Goal: Task Accomplishment & Management: Complete application form

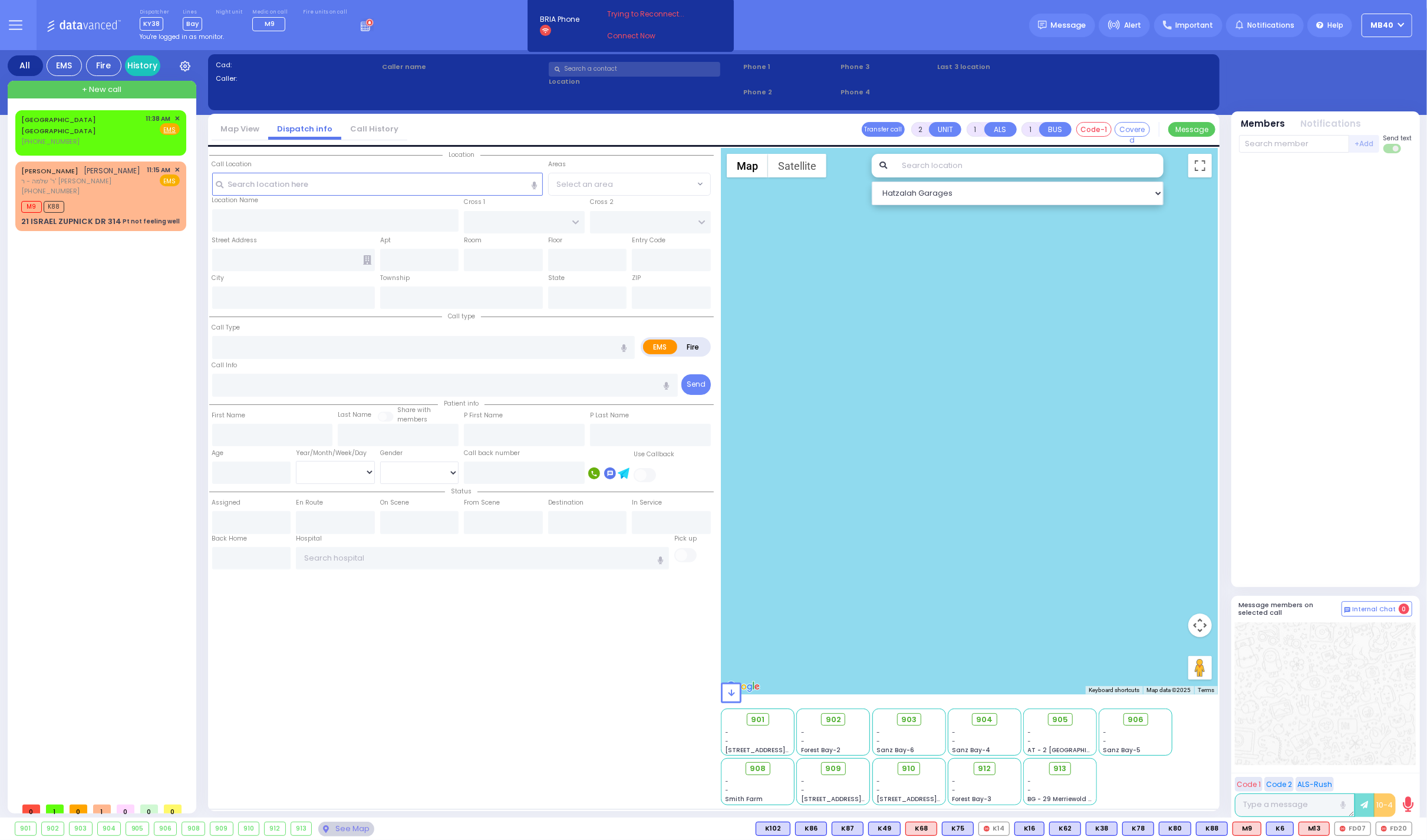
type input "1"
type input "0"
select select
type input "Pt not feeling well"
radio input "true"
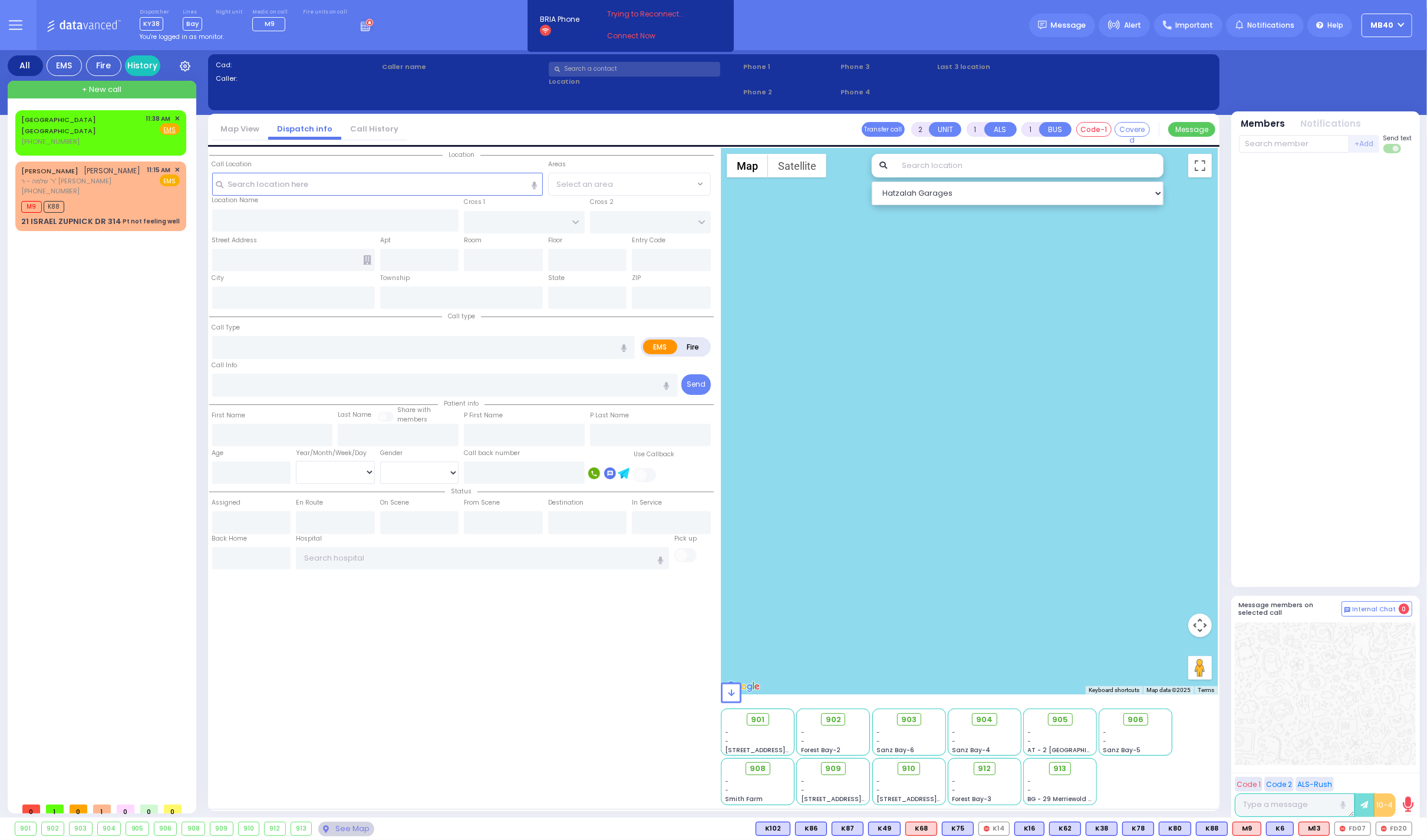
type input "husband not home called it in"
type input "[PERSON_NAME]"
type input "34"
select select "Year"
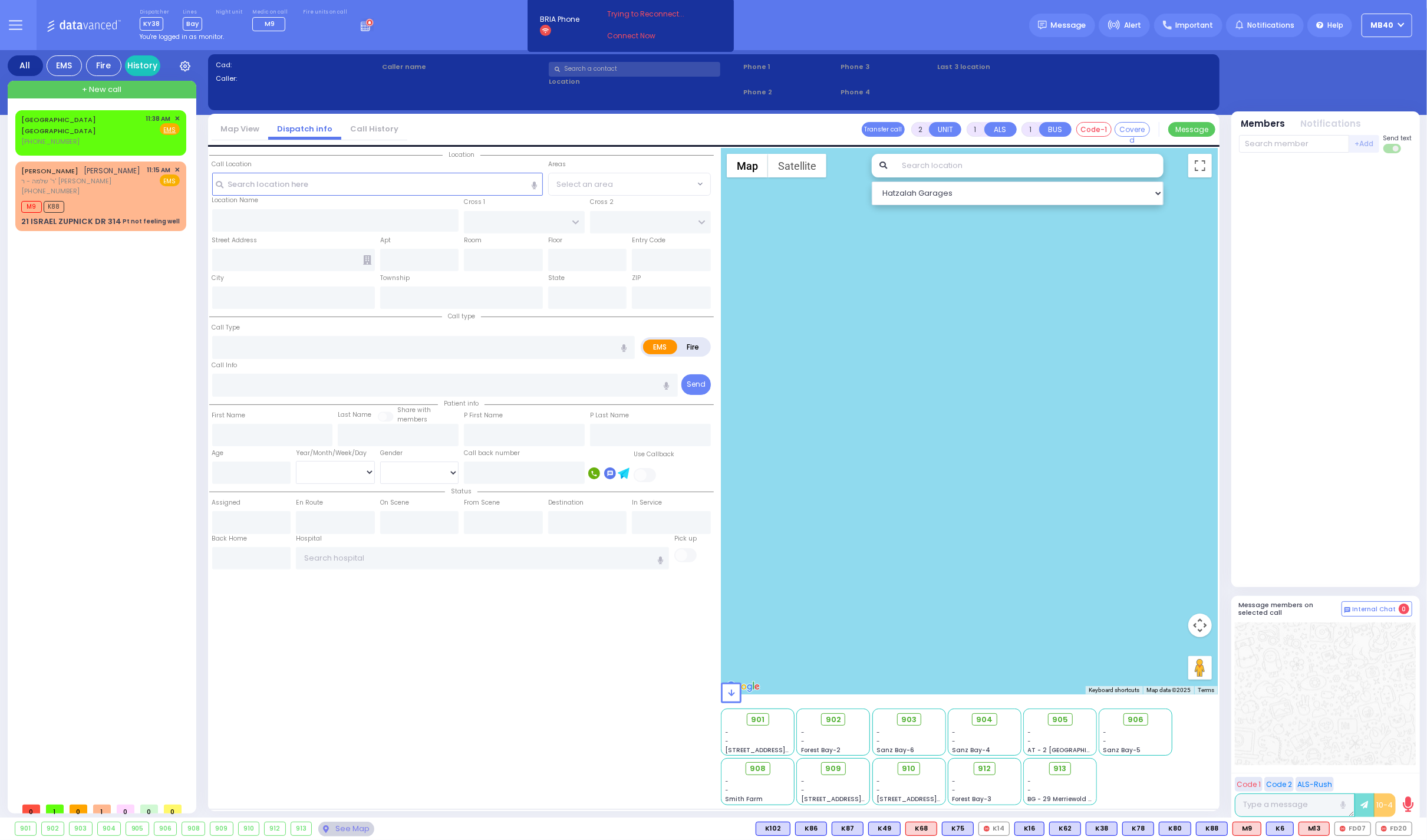
select select "[DEMOGRAPHIC_DATA]"
type input "11:15"
type input "11:19"
type input "KAHAN DR"
type input "GETZIL BERGER BLVD"
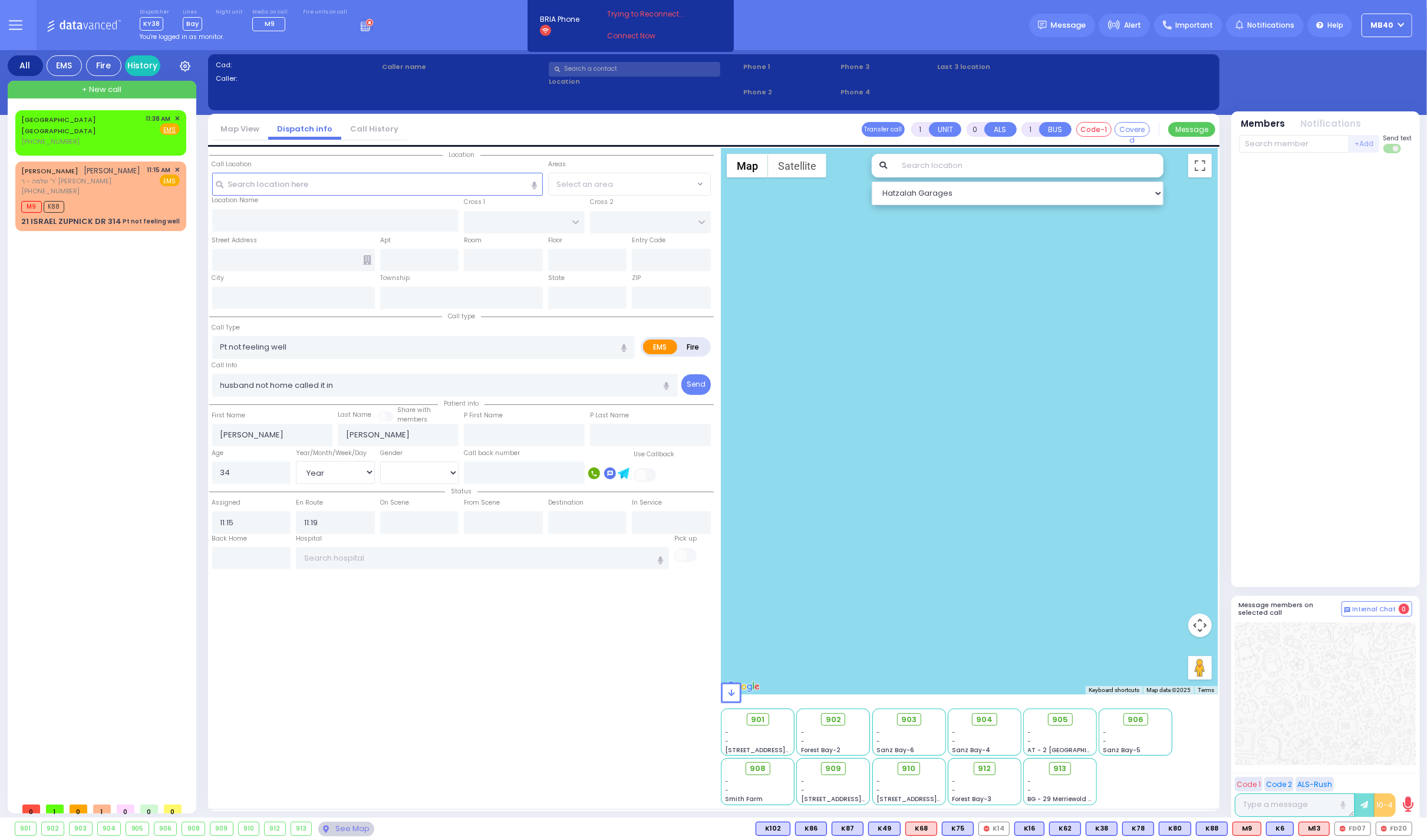
type input "21 [PERSON_NAME] DR"
type input "314"
type input "Monroe"
type input "[US_STATE]"
type input "10950"
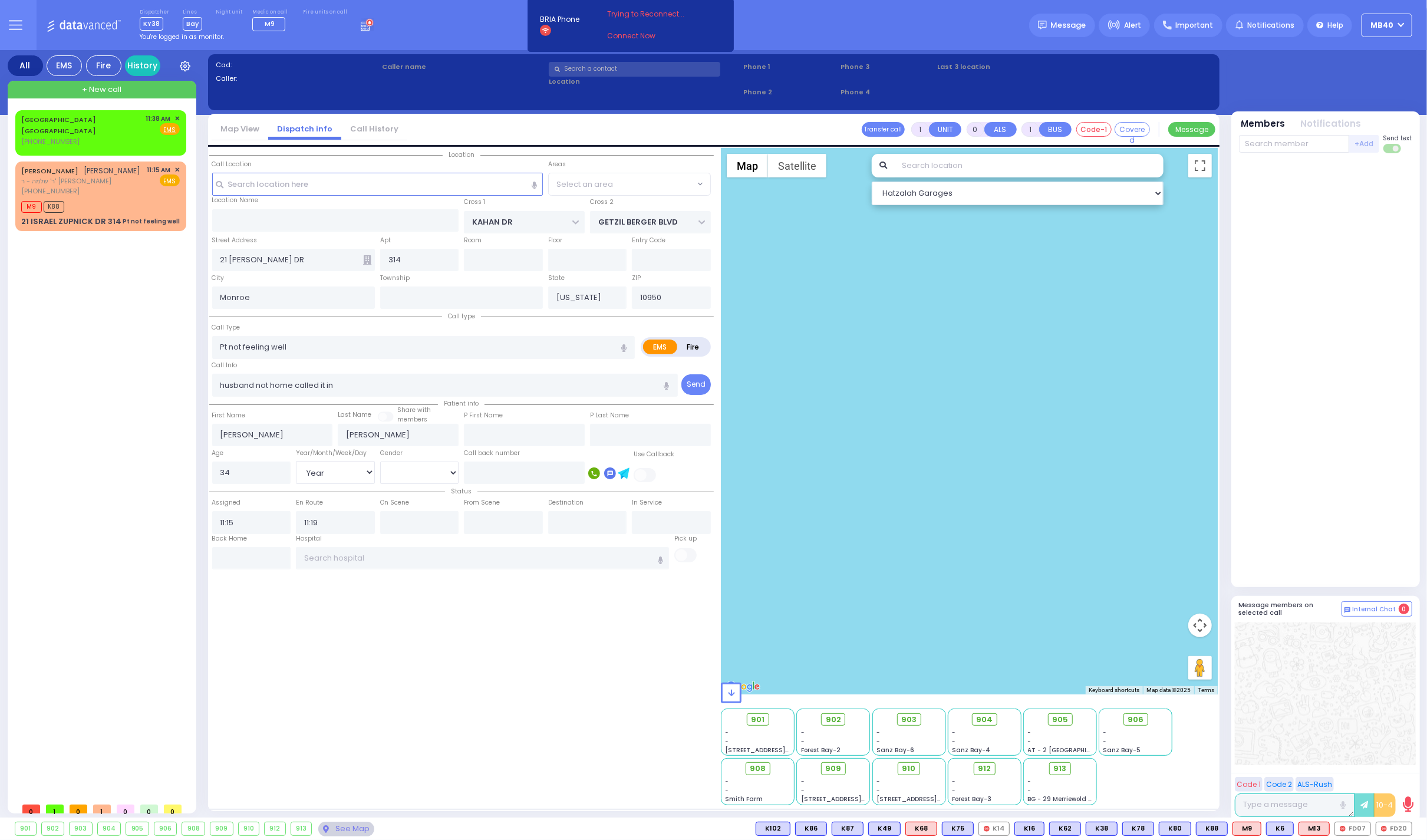
radio input "true"
select select "Year"
select select "[DEMOGRAPHIC_DATA]"
radio input "true"
select select "Year"
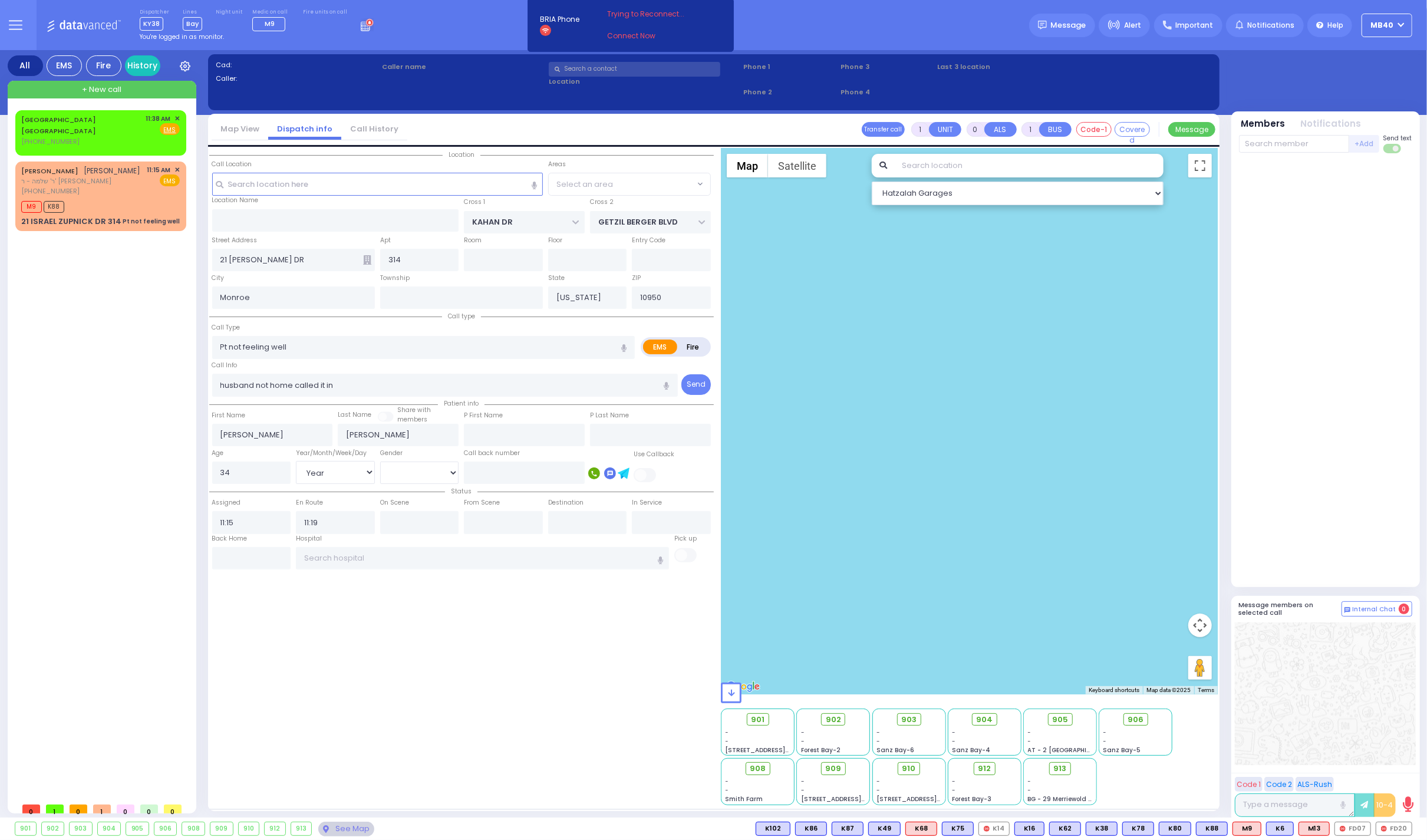
select select "[DEMOGRAPHIC_DATA]"
